Goal: Navigation & Orientation: Find specific page/section

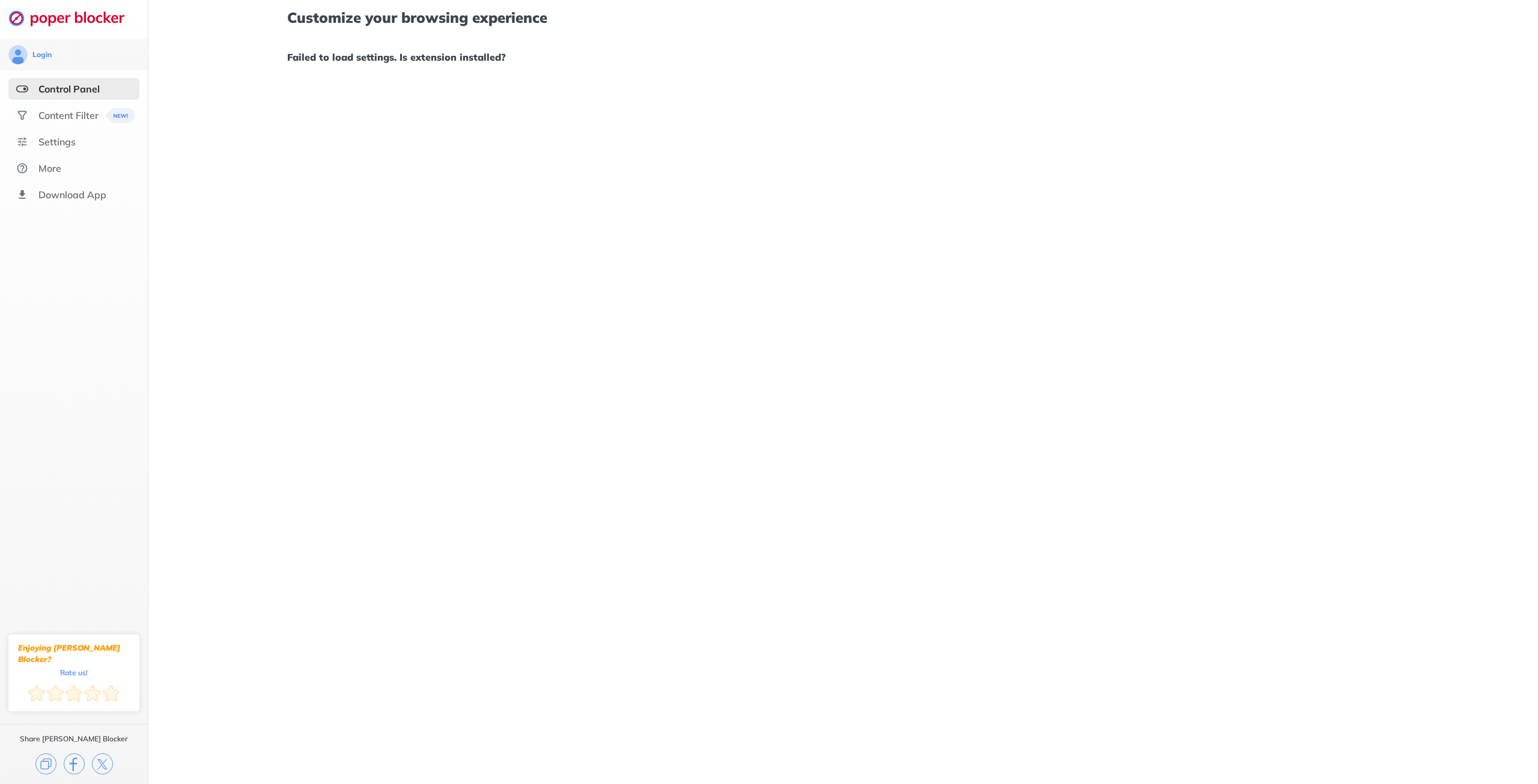
click at [60, 94] on div "Control Panel" at bounding box center [69, 89] width 61 height 12
click at [56, 118] on div "Content Filter" at bounding box center [68, 115] width 60 height 12
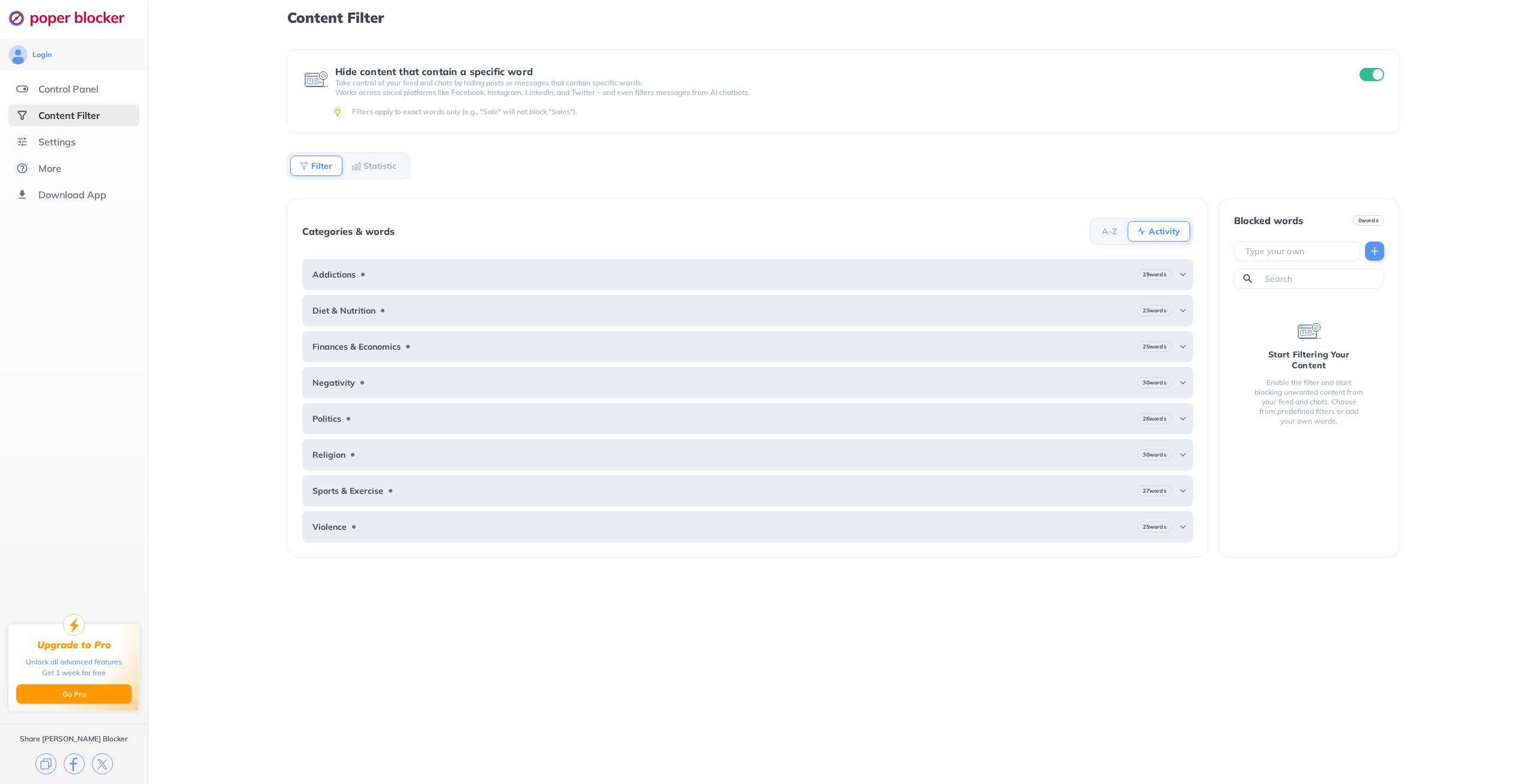
click at [50, 100] on ul "Control Panel Content Filter Settings More Download App" at bounding box center [74, 141] width 148 height 128
click at [54, 94] on div "Control Panel" at bounding box center [68, 89] width 60 height 12
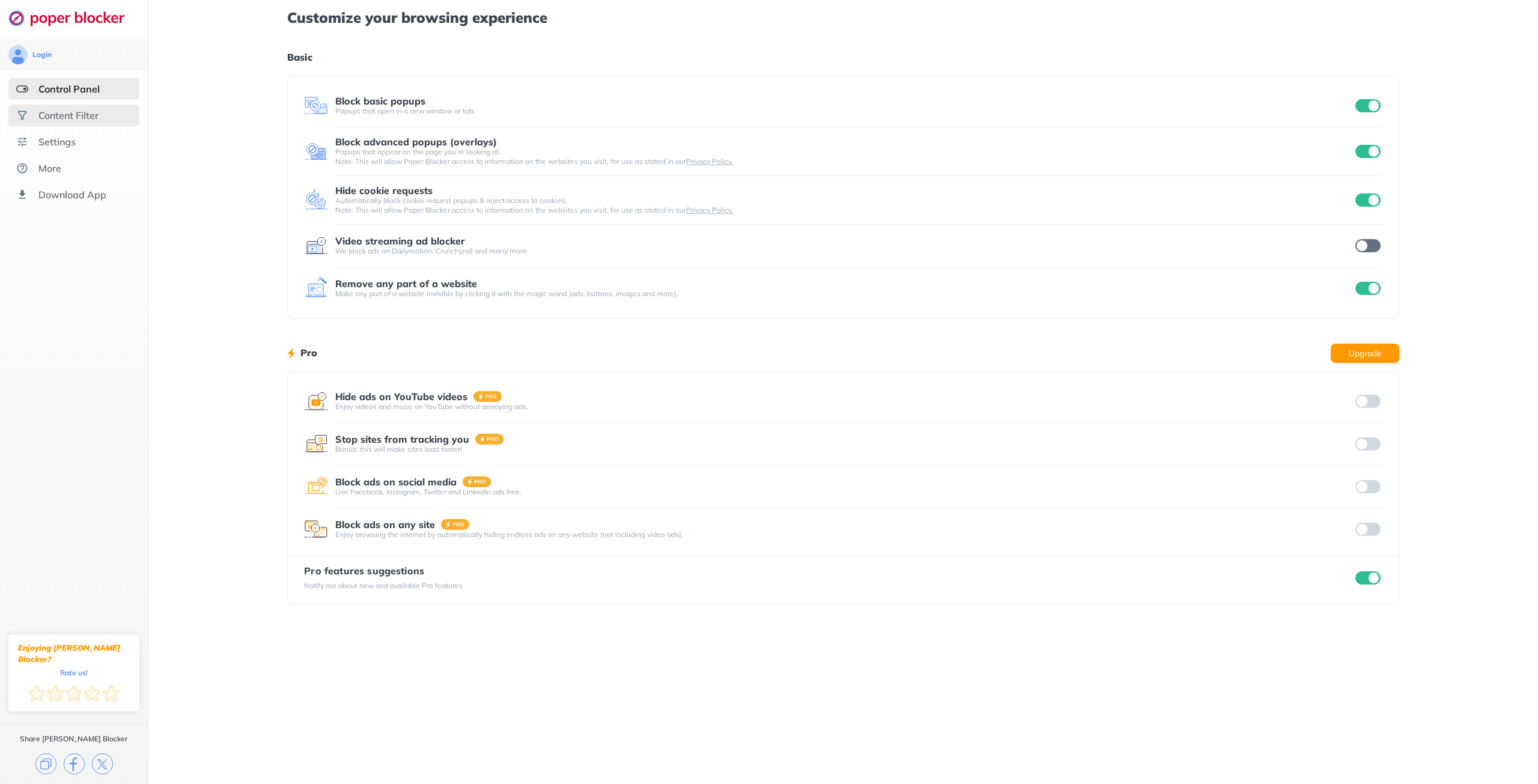
click at [60, 113] on div "Content Filter" at bounding box center [68, 115] width 60 height 12
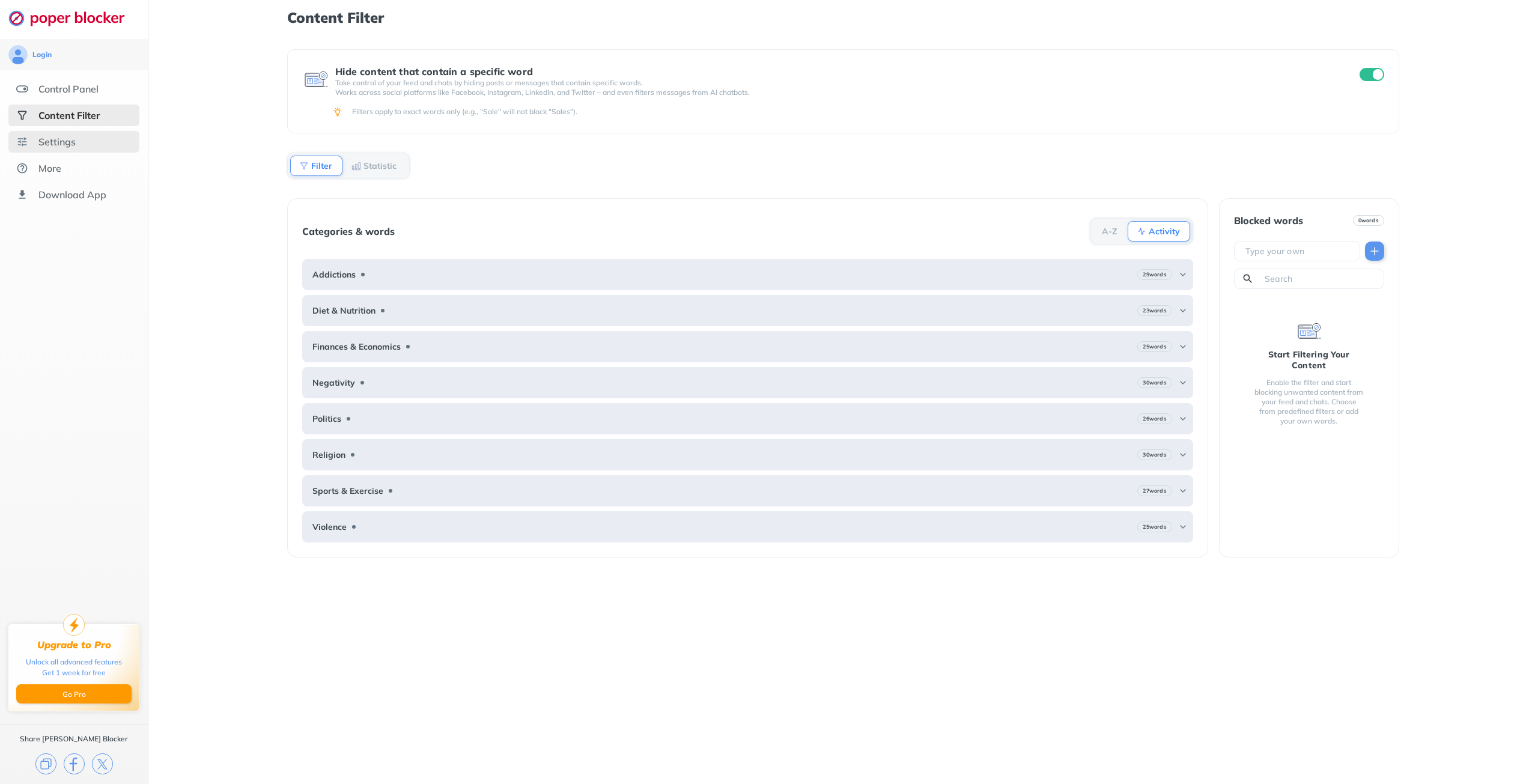
click at [59, 141] on div "Settings" at bounding box center [57, 142] width 37 height 12
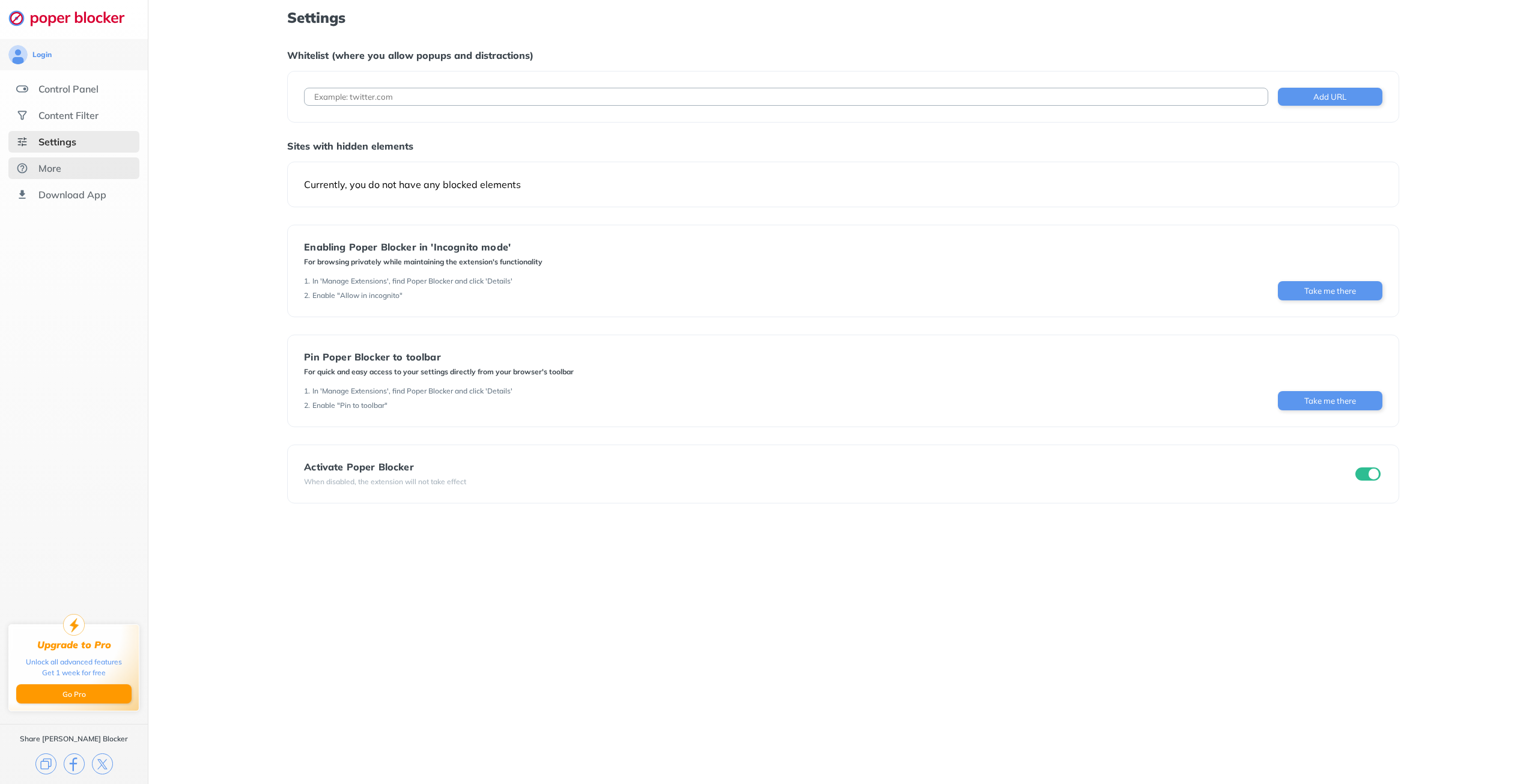
click at [48, 172] on div "More" at bounding box center [50, 168] width 23 height 12
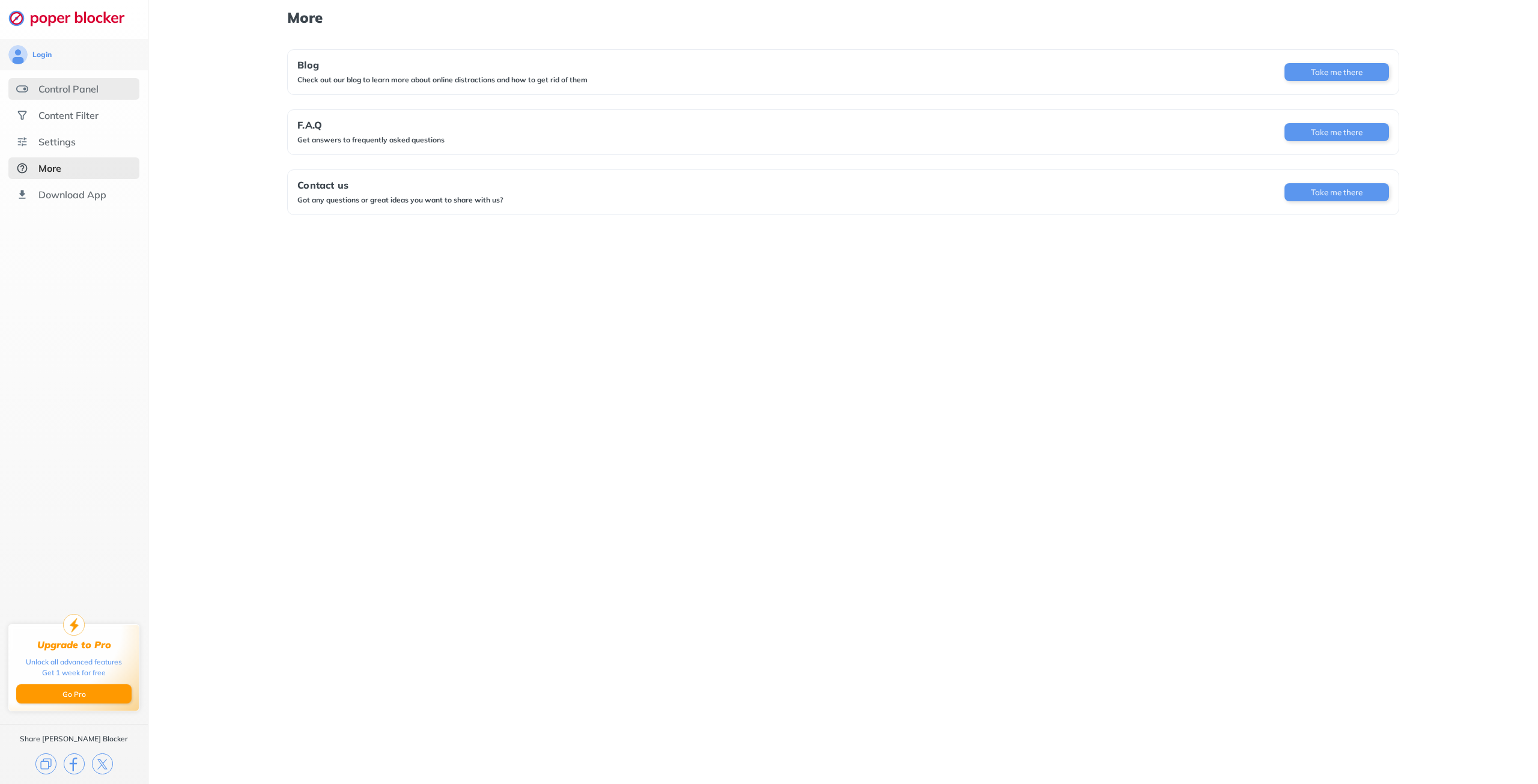
click at [49, 94] on div "Control Panel" at bounding box center [68, 89] width 60 height 12
